Goal: Task Accomplishment & Management: Manage account settings

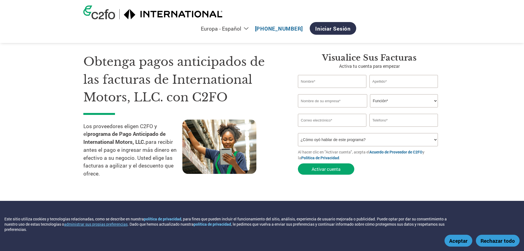
select select "es-ES"
click at [351, 25] on font "Iniciar sesión" at bounding box center [333, 28] width 36 height 7
select select "es-ES"
click at [252, 25] on select "Américas - Inglés Américas - Español Américas - Portugués Américas - Francés Eu…" at bounding box center [170, 28] width 163 height 7
click at [361, 31] on div "Obtenga pagos anticipados de las facturas de International Motors, LLC. con C2F…" at bounding box center [262, 107] width 358 height 152
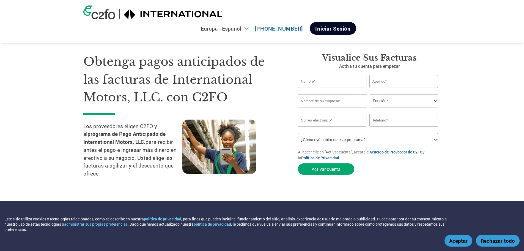
click at [351, 25] on font "Iniciar sesión" at bounding box center [333, 28] width 36 height 7
select select "es-ES"
click at [351, 25] on font "Iniciar sesión" at bounding box center [333, 28] width 36 height 7
select select "es-ES"
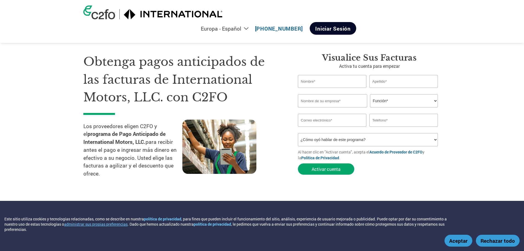
click at [351, 25] on font "Iniciar sesión" at bounding box center [333, 28] width 36 height 7
select select "es-ES"
click at [454, 41] on section "Obtenga pagos anticipados de las facturas de International Motors, LLC. con C2F…" at bounding box center [262, 111] width 524 height 179
click at [351, 25] on font "Iniciar sesión" at bounding box center [333, 28] width 36 height 7
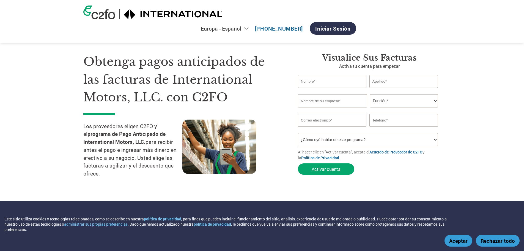
select select "es-ES"
click at [376, 32] on div "Obtenga pagos anticipados de las facturas de International Motors, LLC. con C2F…" at bounding box center [262, 107] width 358 height 152
click at [351, 25] on font "Iniciar sesión" at bounding box center [333, 28] width 36 height 7
